Goal: Check status: Verify the current state of an ongoing process or item

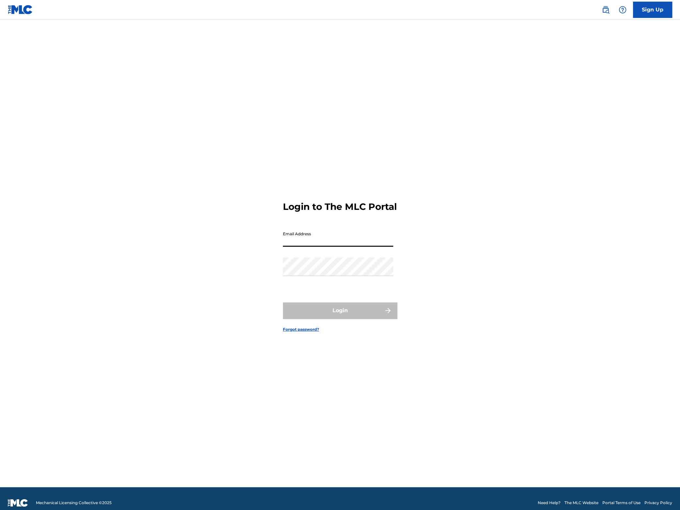
click at [298, 247] on input "Email Address" at bounding box center [338, 237] width 110 height 19
type input "[PERSON_NAME][EMAIL_ADDRESS][DOMAIN_NAME]"
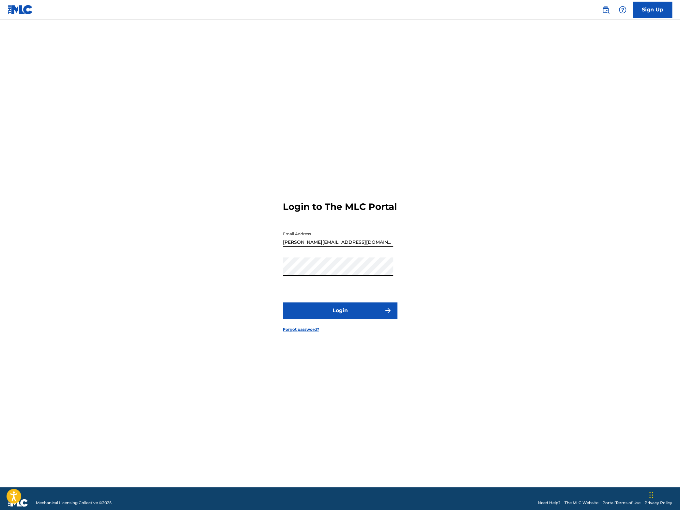
click at [283, 303] on button "Login" at bounding box center [340, 311] width 114 height 16
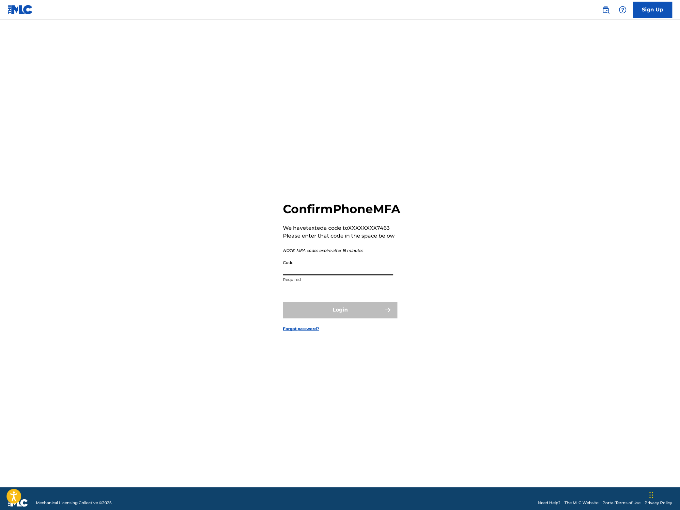
click at [297, 268] on input "Code" at bounding box center [338, 266] width 110 height 19
type input "688831"
click at [283, 302] on button "Login" at bounding box center [340, 310] width 114 height 16
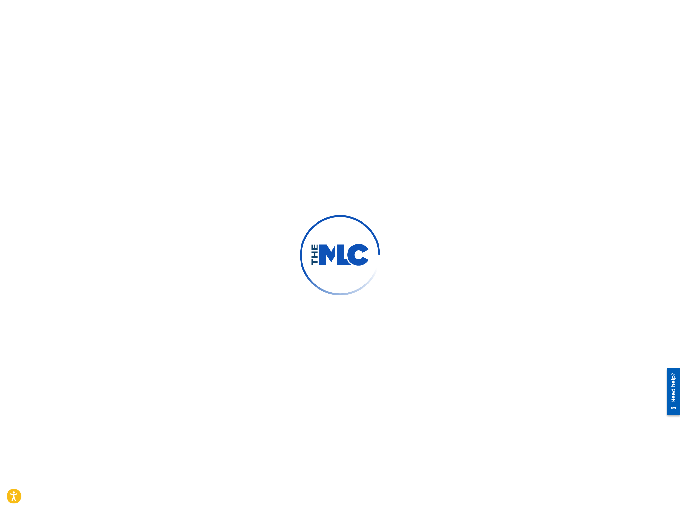
scroll to position [8, 0]
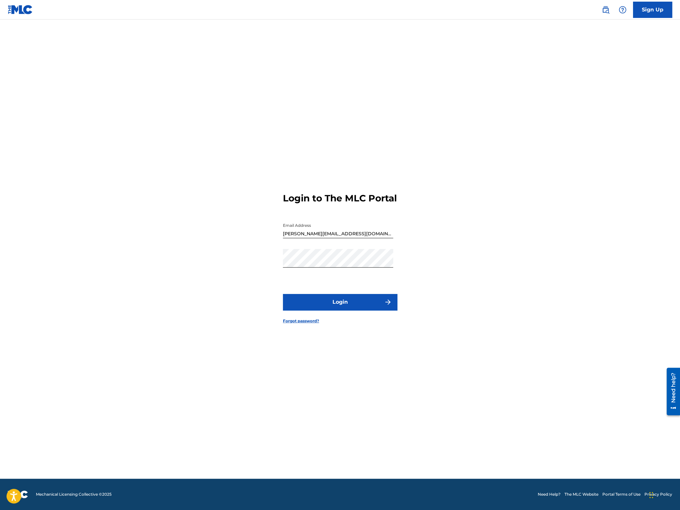
click at [330, 309] on button "Login" at bounding box center [340, 302] width 114 height 16
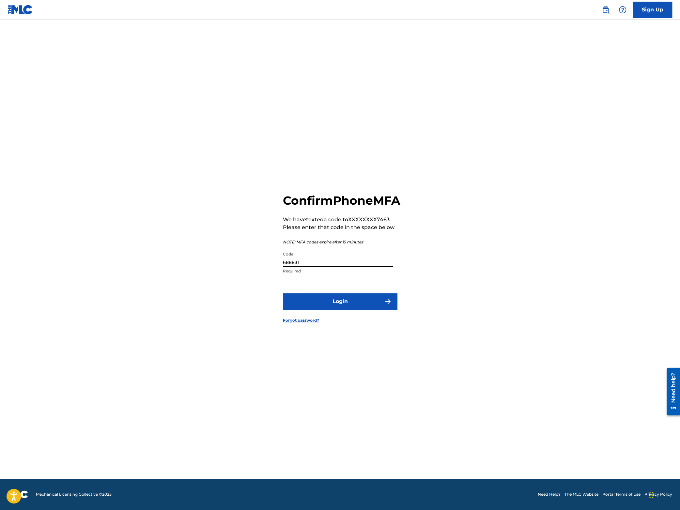
drag, startPoint x: 305, startPoint y: 269, endPoint x: 192, endPoint y: 266, distance: 112.2
click at [283, 266] on input "688831" at bounding box center [338, 257] width 110 height 19
type input "352433"
click at [330, 310] on button "Login" at bounding box center [340, 301] width 114 height 16
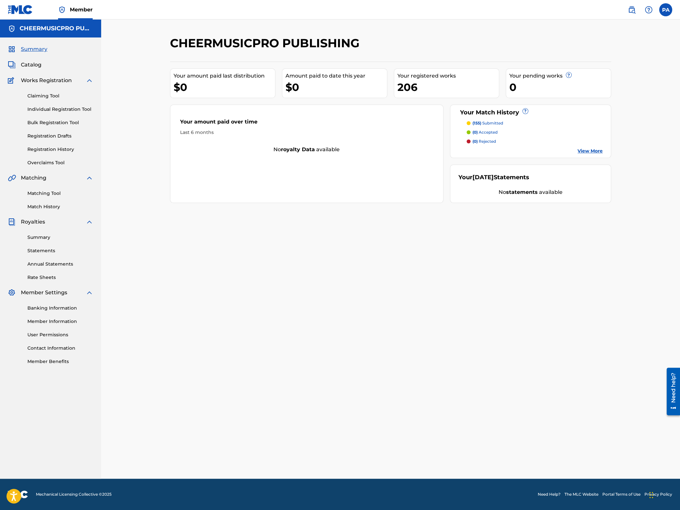
click at [46, 147] on link "Registration History" at bounding box center [60, 149] width 66 height 7
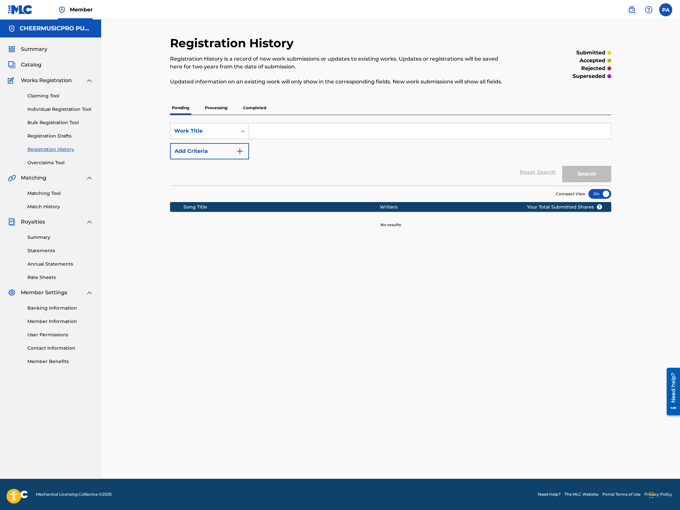
click at [203, 103] on div "Pending Processing Completed" at bounding box center [390, 108] width 441 height 14
click at [212, 104] on p "Processing" at bounding box center [216, 108] width 26 height 14
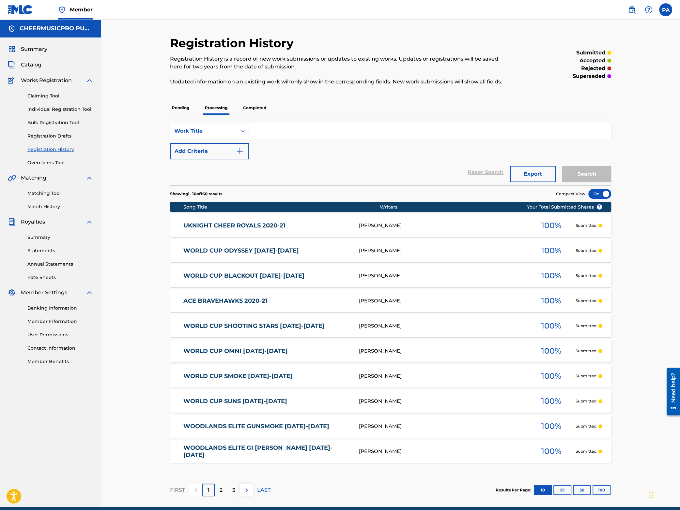
scroll to position [28, 0]
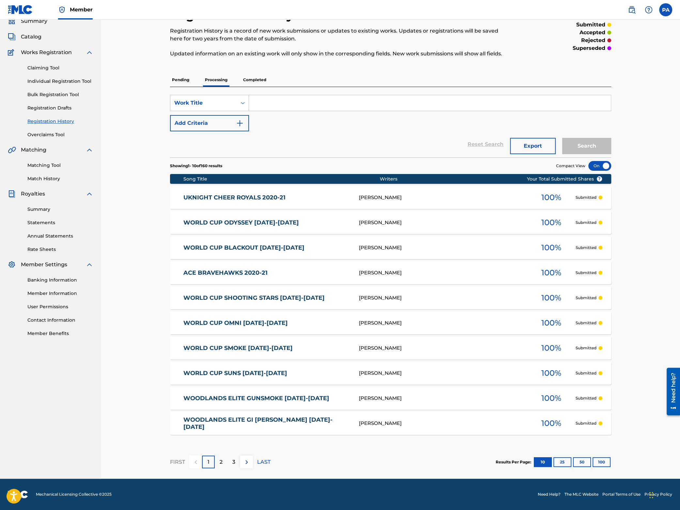
click at [601, 457] on div "Results Per Page: 10 25 50 100" at bounding box center [552, 462] width 115 height 31
click at [600, 466] on button "100" at bounding box center [601, 463] width 18 height 10
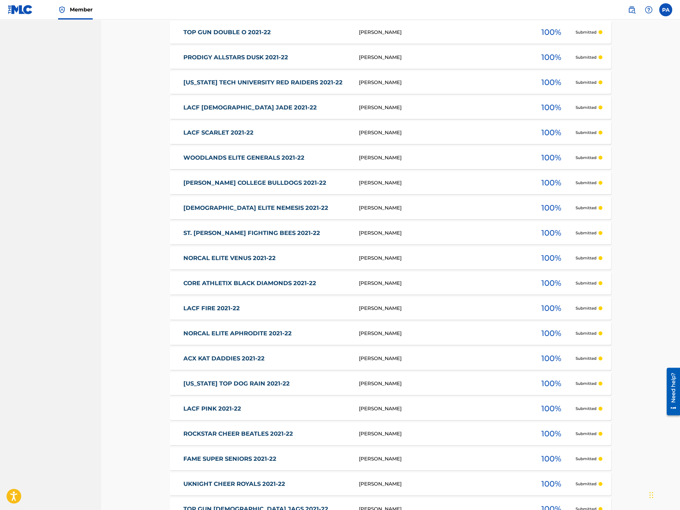
scroll to position [2288, 0]
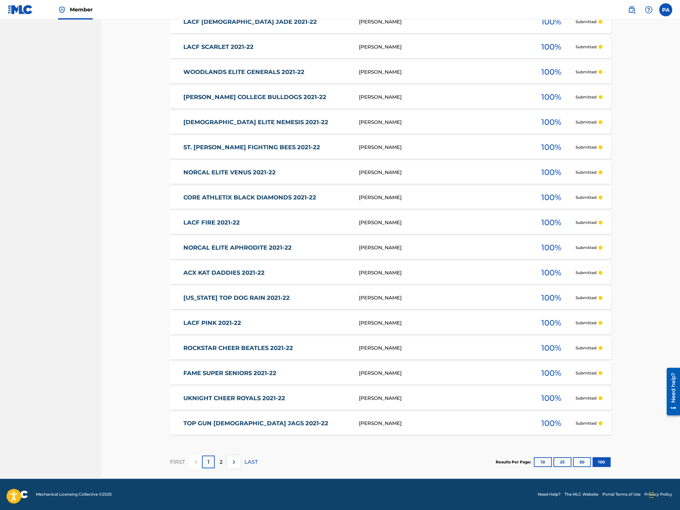
click at [253, 459] on p "LAST" at bounding box center [250, 462] width 13 height 8
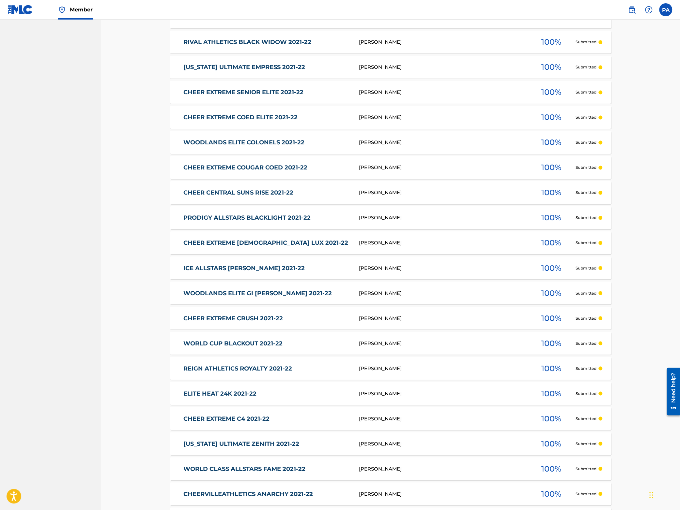
scroll to position [1283, 0]
